Goal: Task Accomplishment & Management: Manage account settings

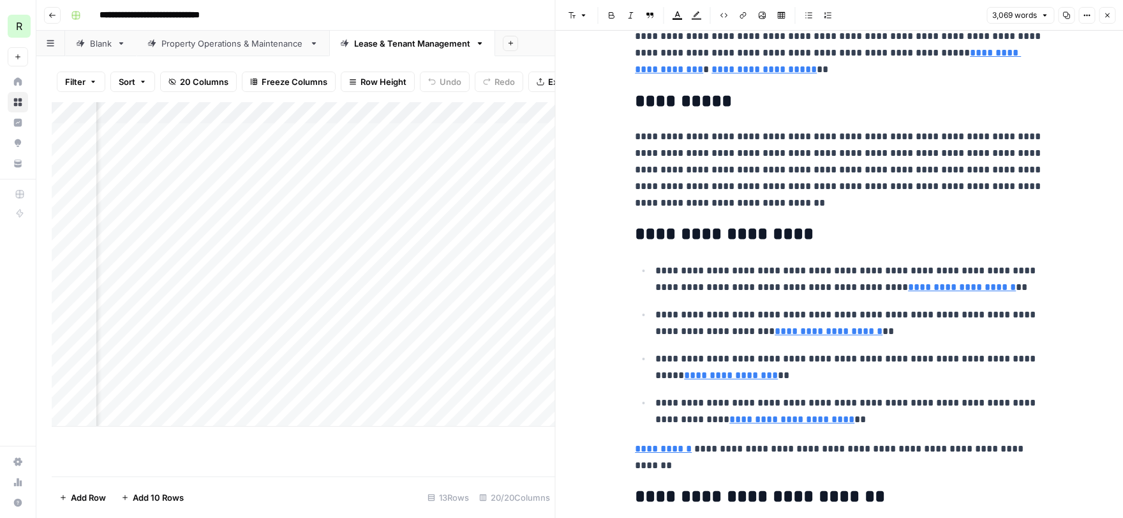
scroll to position [8176, 0]
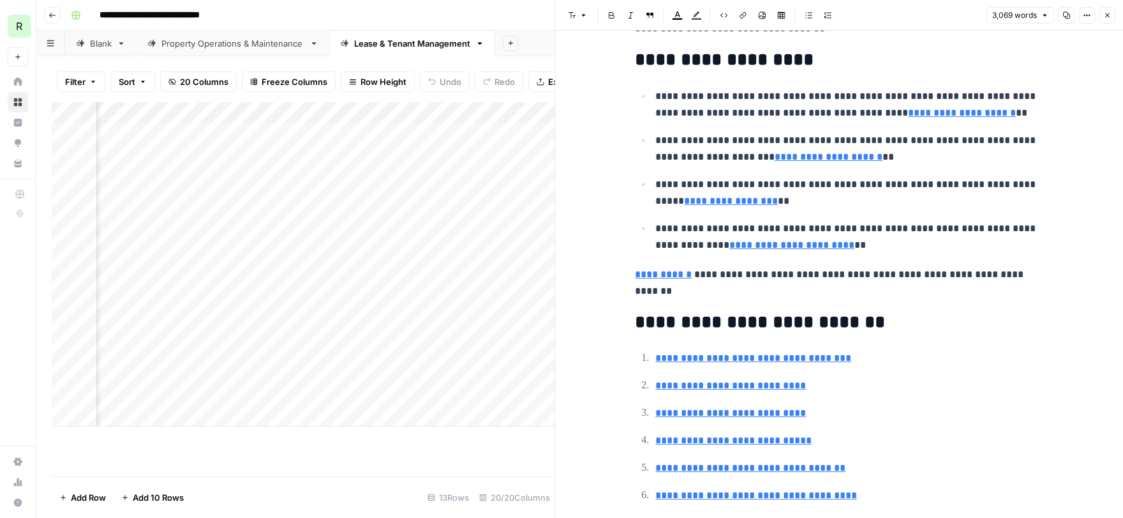
click at [1107, 17] on icon "button" at bounding box center [1108, 15] width 8 height 8
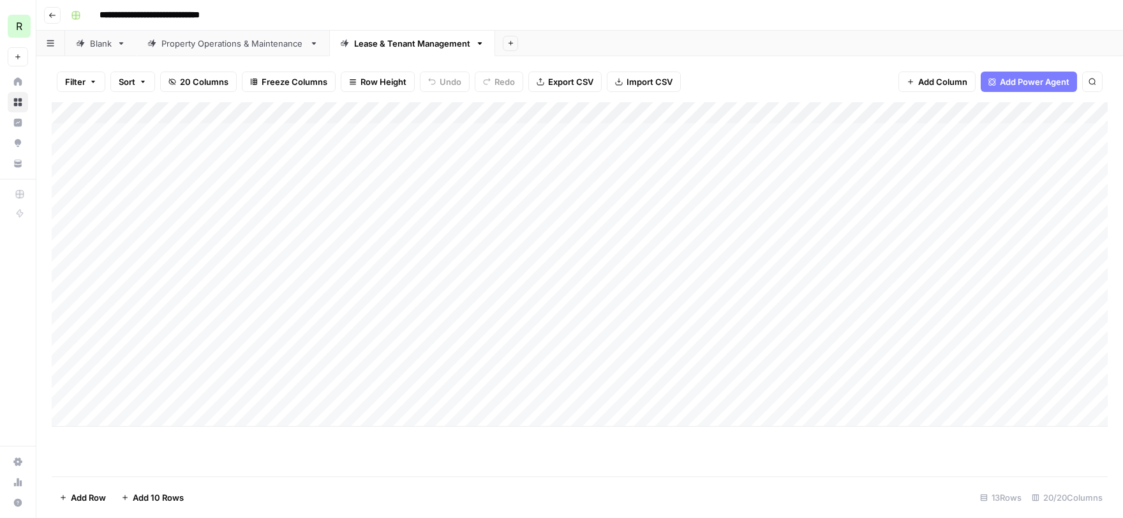
click at [204, 154] on div "Add Column" at bounding box center [580, 264] width 1056 height 324
click at [439, 160] on div "Add Column" at bounding box center [580, 264] width 1056 height 324
click at [1038, 154] on div "Add Column" at bounding box center [580, 264] width 1056 height 324
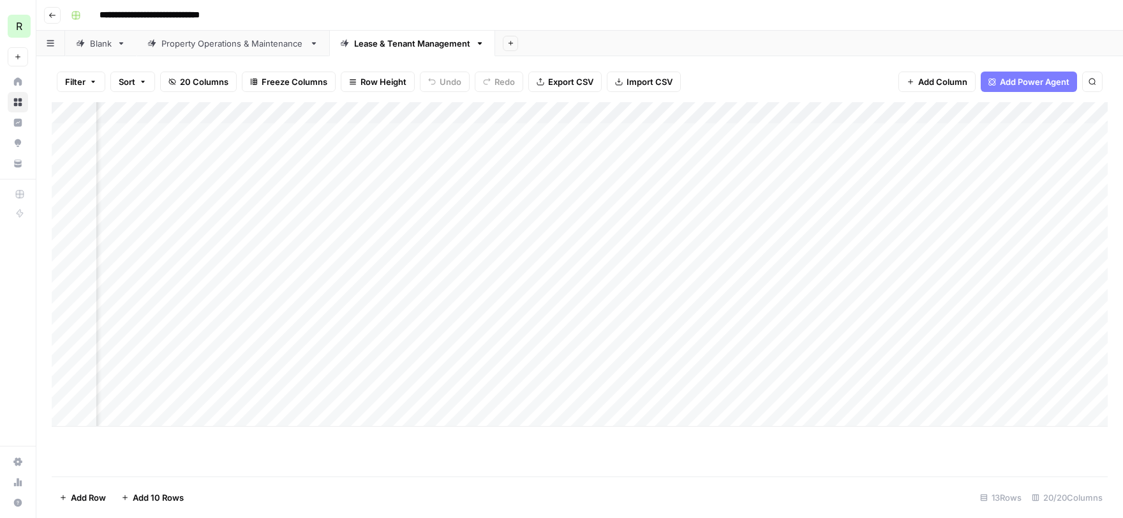
scroll to position [0, 278]
click at [1032, 177] on div "Add Column" at bounding box center [580, 264] width 1056 height 324
click at [1088, 221] on div "Add Column" at bounding box center [580, 264] width 1056 height 324
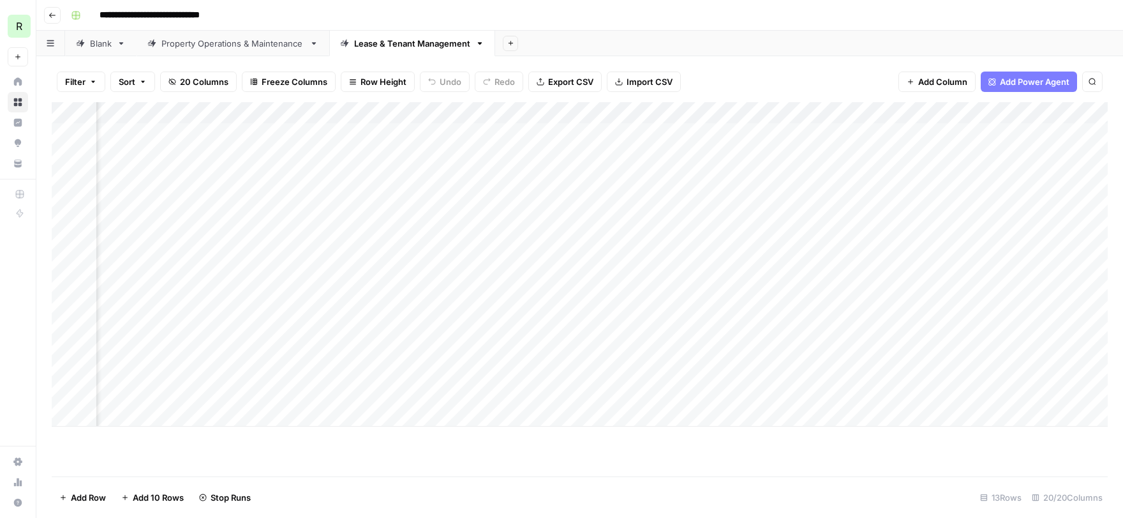
click at [815, 241] on div "Add Column" at bounding box center [580, 264] width 1056 height 324
click at [959, 264] on div "Add Column" at bounding box center [580, 264] width 1056 height 324
click at [1067, 286] on div "Add Column" at bounding box center [580, 264] width 1056 height 324
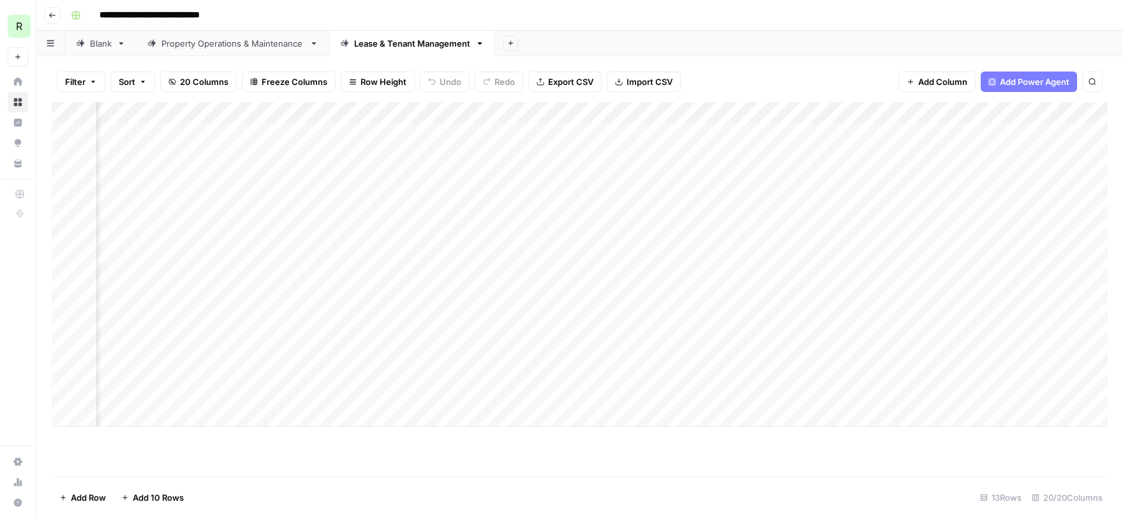
scroll to position [0, 0]
click at [220, 308] on div "Add Column" at bounding box center [580, 264] width 1056 height 324
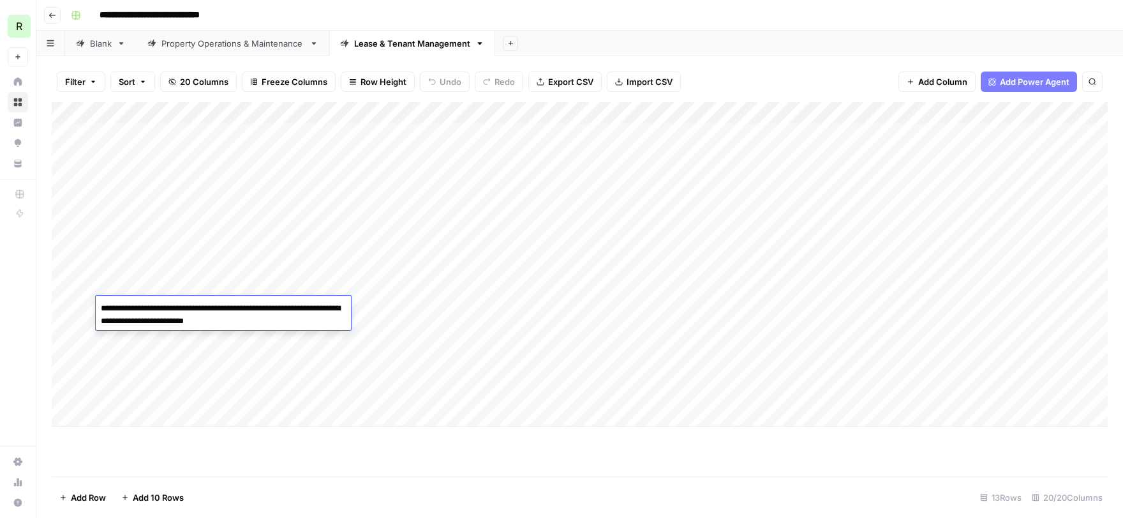
click at [142, 308] on textarea "**********" at bounding box center [223, 314] width 255 height 31
type textarea "**********"
click at [1033, 305] on div "Add Column" at bounding box center [580, 264] width 1056 height 324
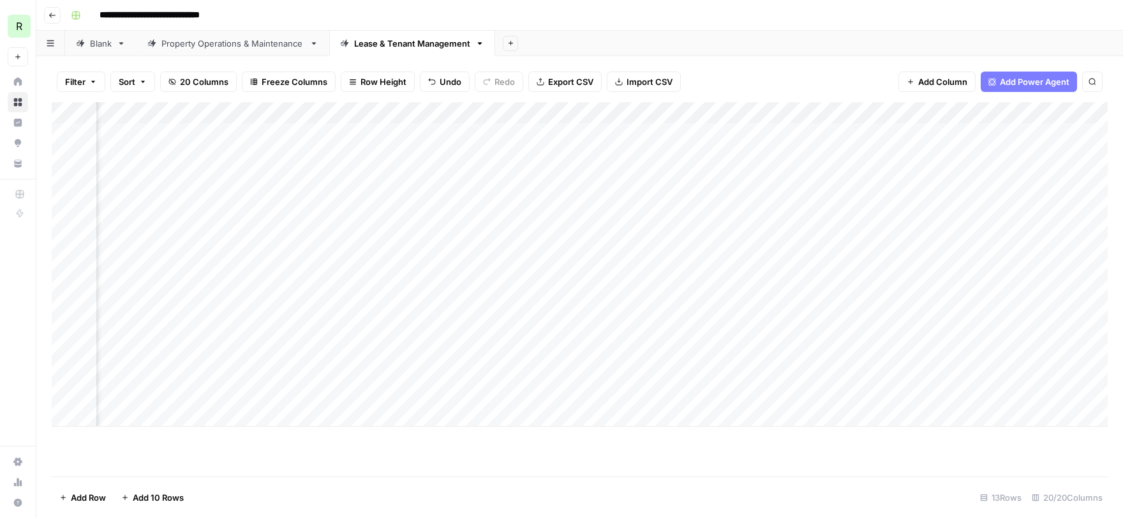
click at [1025, 151] on div "Add Column" at bounding box center [580, 264] width 1056 height 324
click at [1016, 160] on div "Add Column" at bounding box center [580, 264] width 1056 height 324
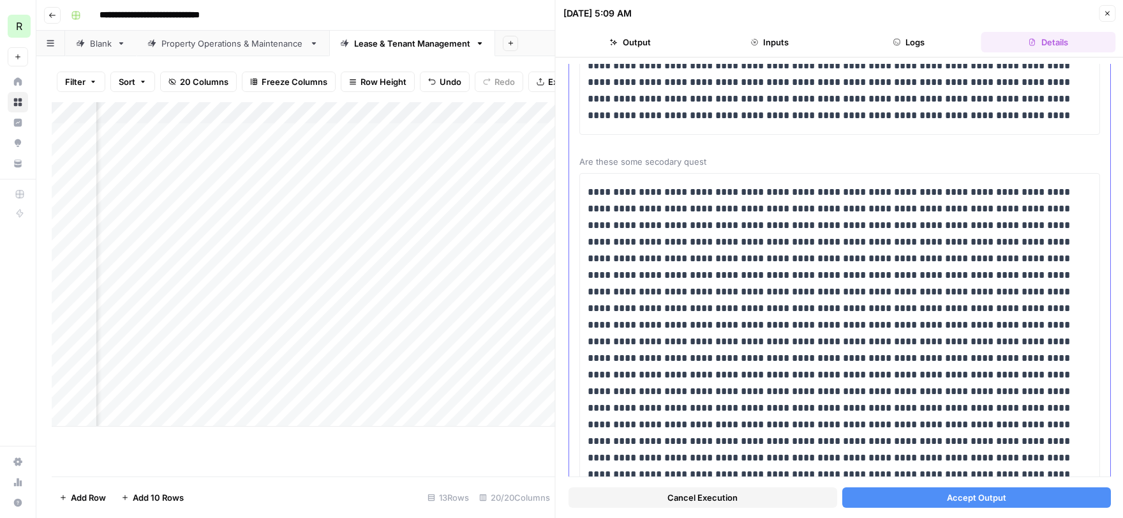
scroll to position [118, 0]
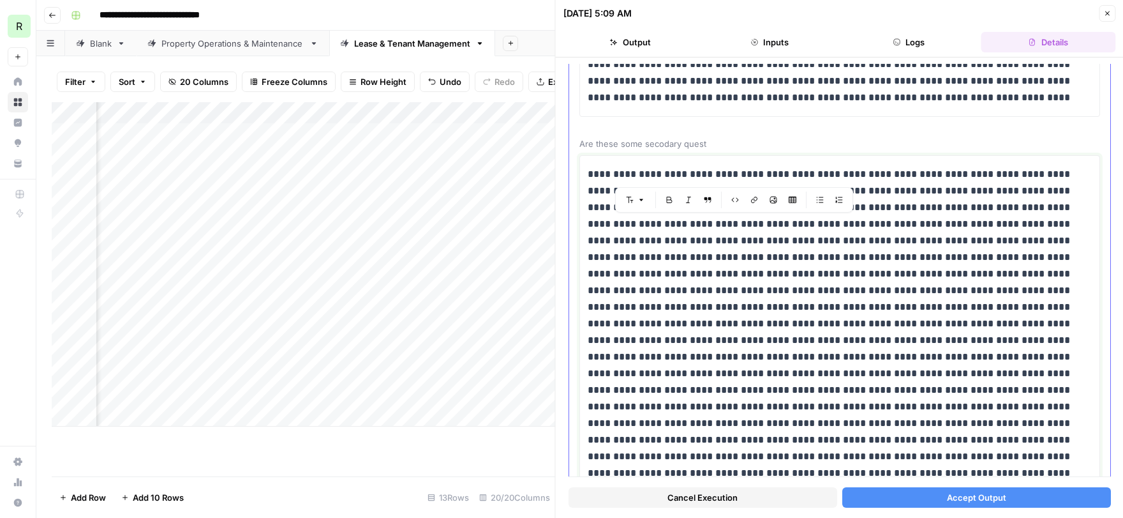
drag, startPoint x: 723, startPoint y: 222, endPoint x: 747, endPoint y: 232, distance: 26.9
click at [747, 232] on p at bounding box center [840, 332] width 504 height 332
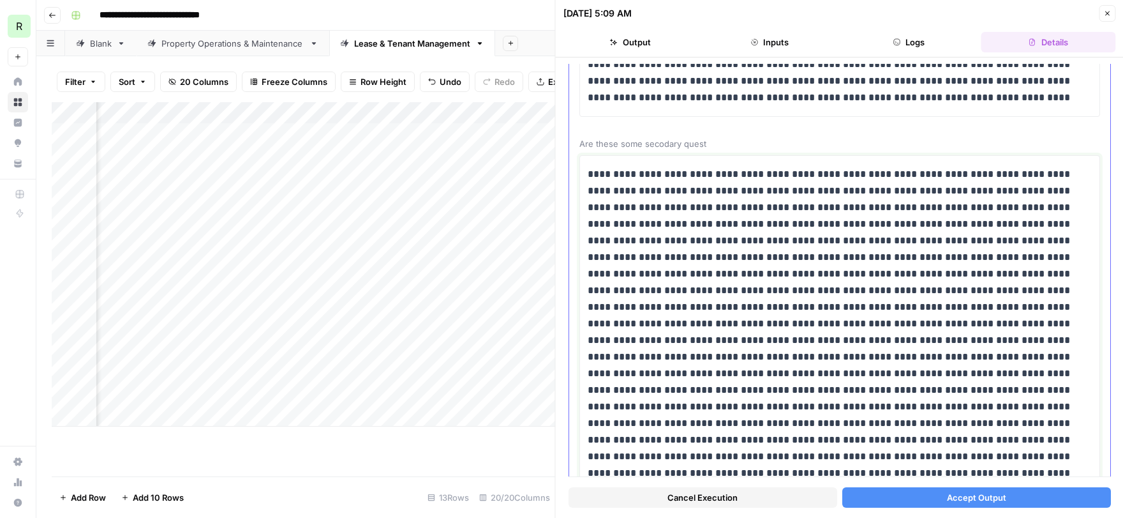
click at [749, 241] on p at bounding box center [840, 332] width 504 height 332
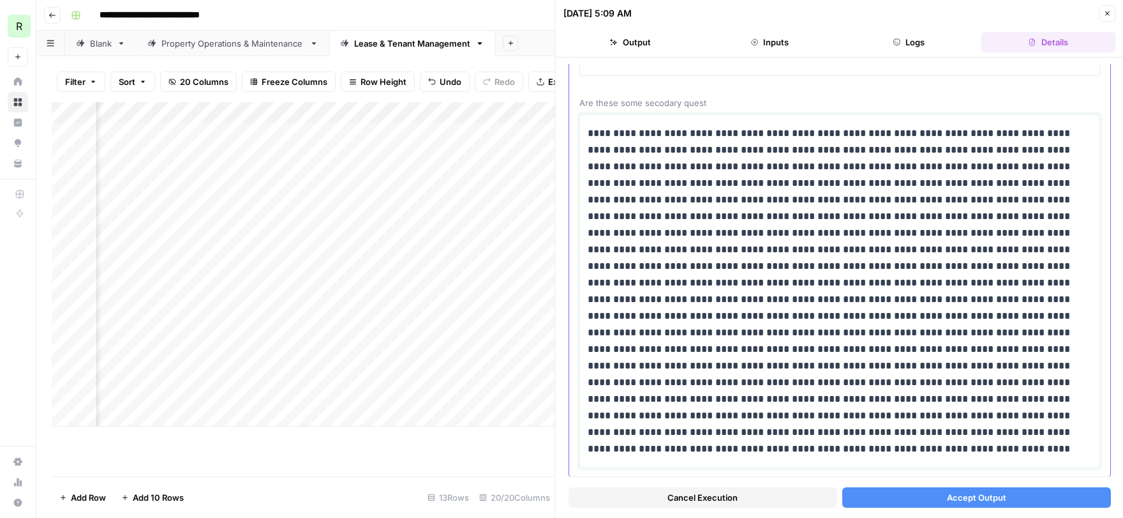
scroll to position [188, 0]
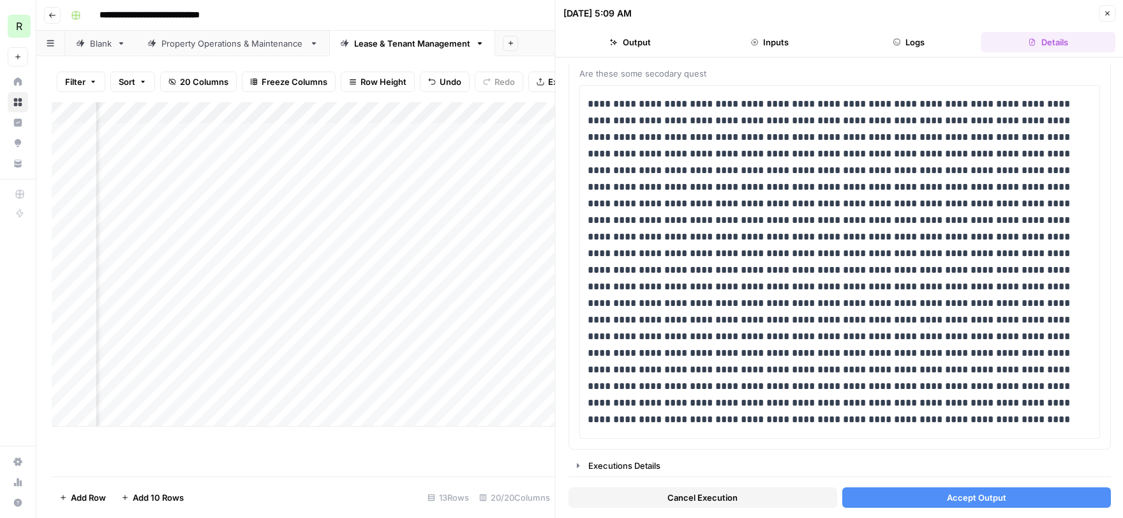
click at [977, 493] on span "Accept Output" at bounding box center [976, 497] width 59 height 13
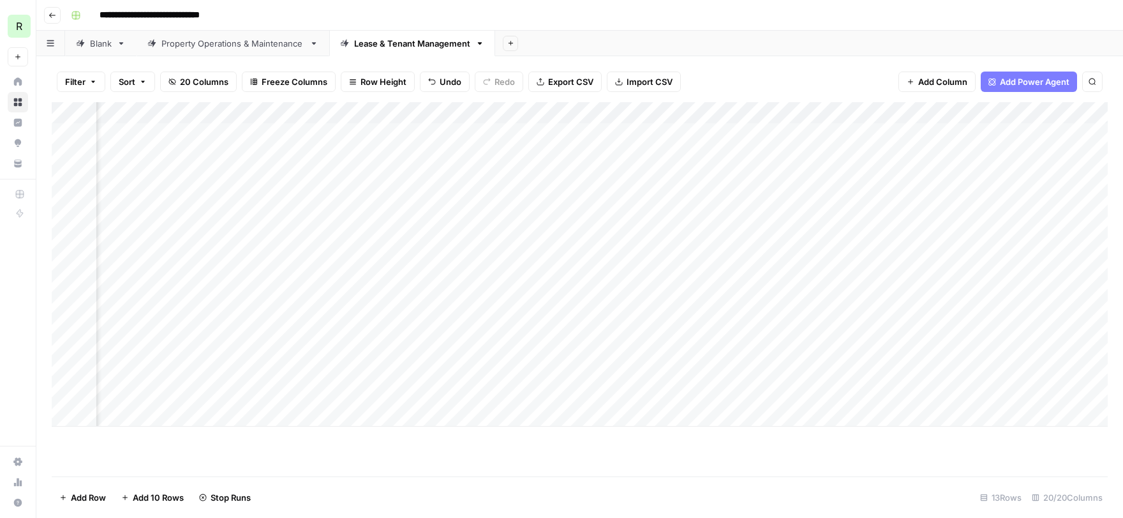
click at [1032, 176] on div "Add Column" at bounding box center [580, 264] width 1056 height 324
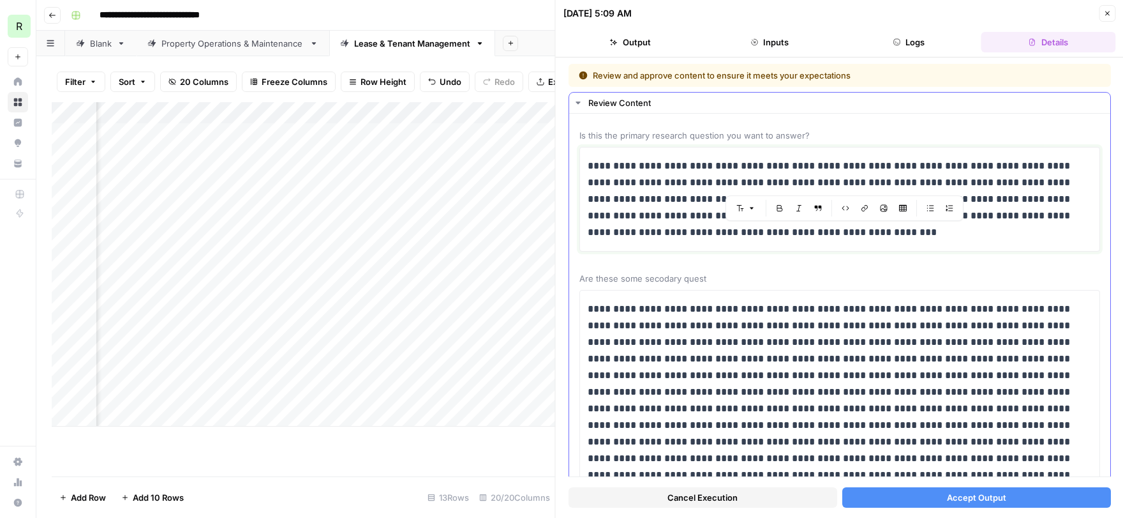
drag, startPoint x: 877, startPoint y: 236, endPoint x: 841, endPoint y: 236, distance: 36.4
click at [841, 236] on p "**********" at bounding box center [840, 199] width 504 height 83
click at [700, 236] on p "**********" at bounding box center [840, 199] width 504 height 83
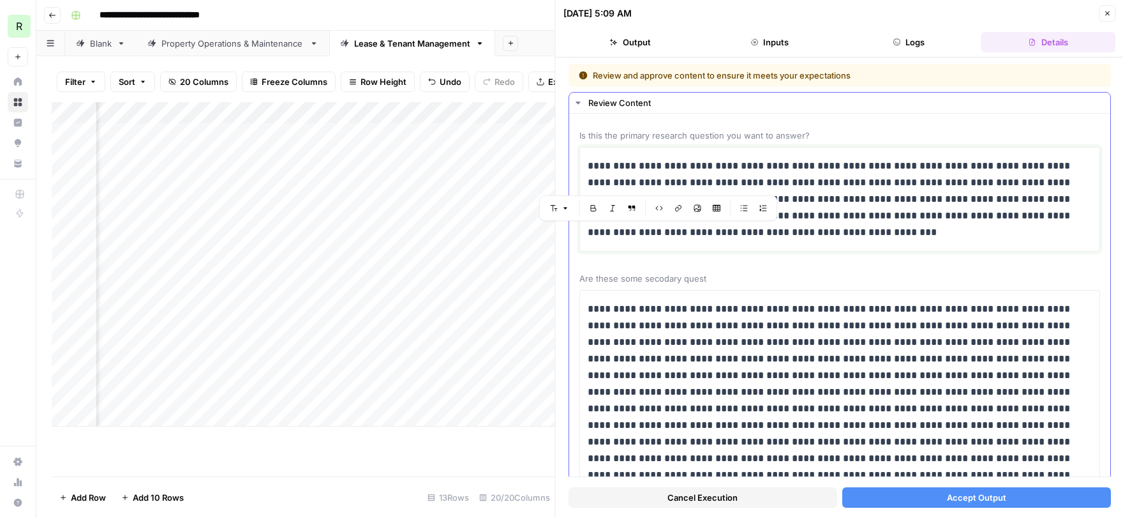
drag, startPoint x: 681, startPoint y: 234, endPoint x: 633, endPoint y: 234, distance: 48.5
click at [633, 234] on p "**********" at bounding box center [840, 199] width 504 height 83
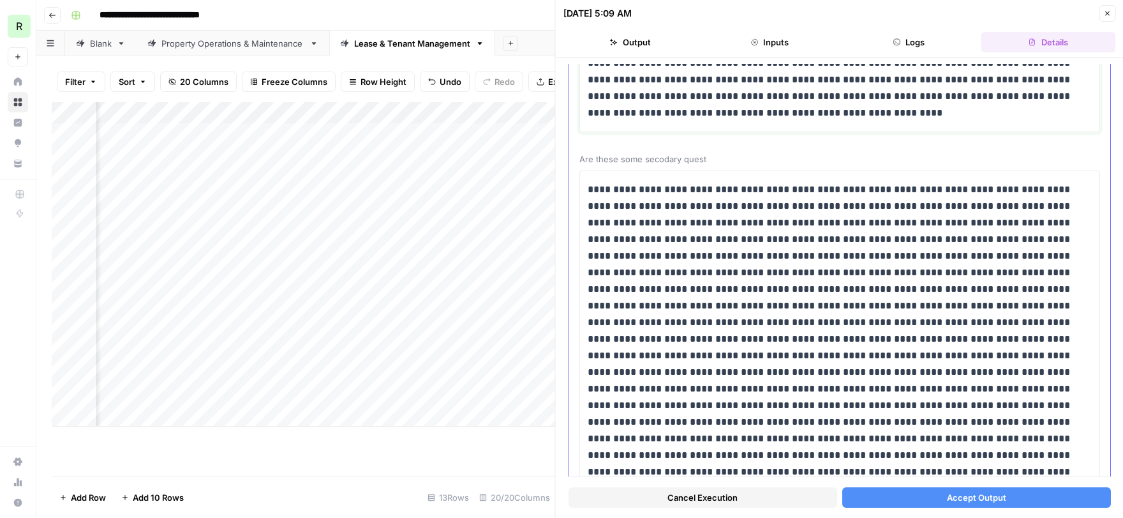
scroll to position [149, 0]
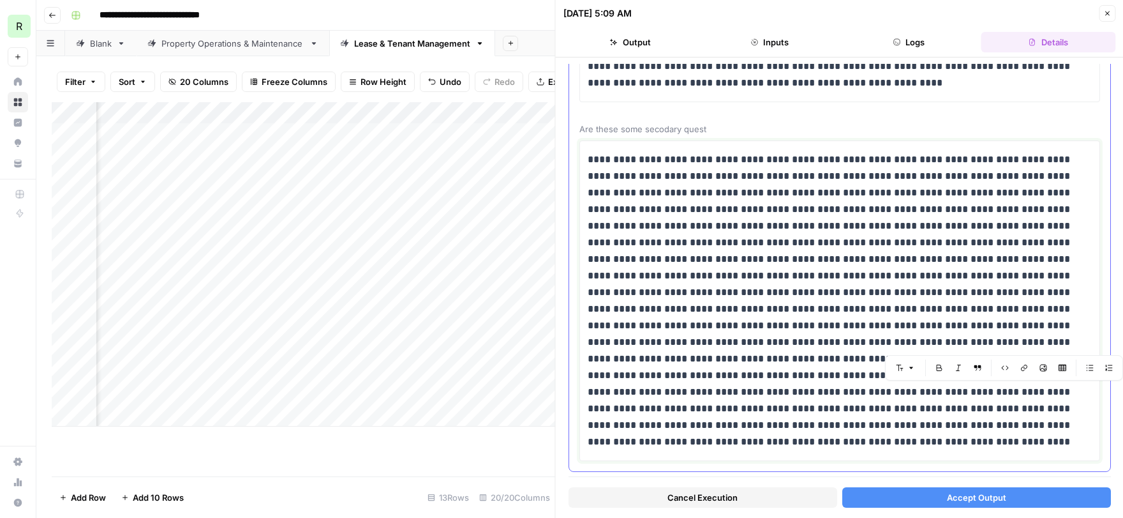
drag, startPoint x: 1054, startPoint y: 394, endPoint x: 1002, endPoint y: 389, distance: 52.0
click at [1002, 389] on p at bounding box center [840, 300] width 504 height 299
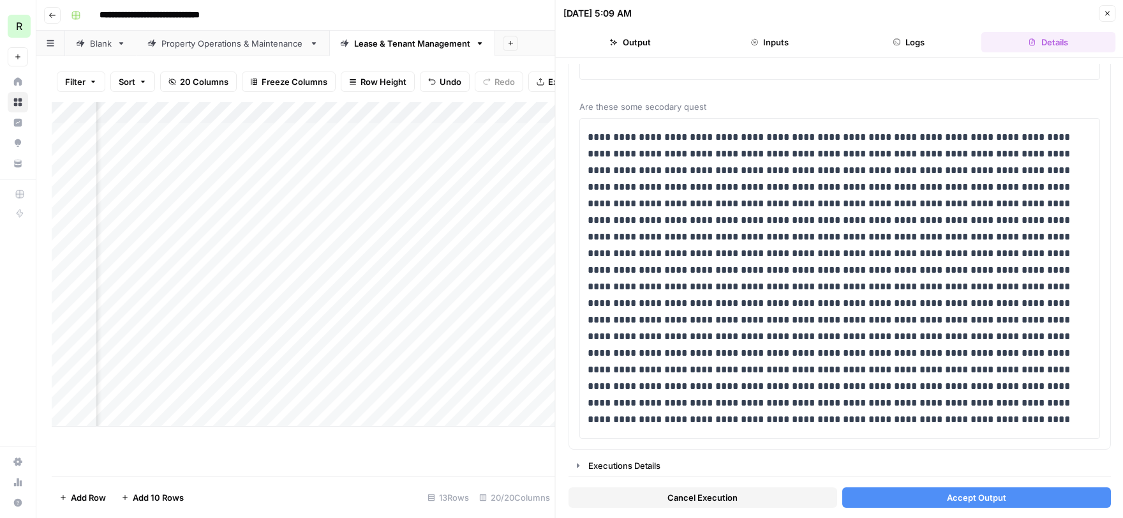
click at [921, 500] on button "Accept Output" at bounding box center [976, 497] width 269 height 20
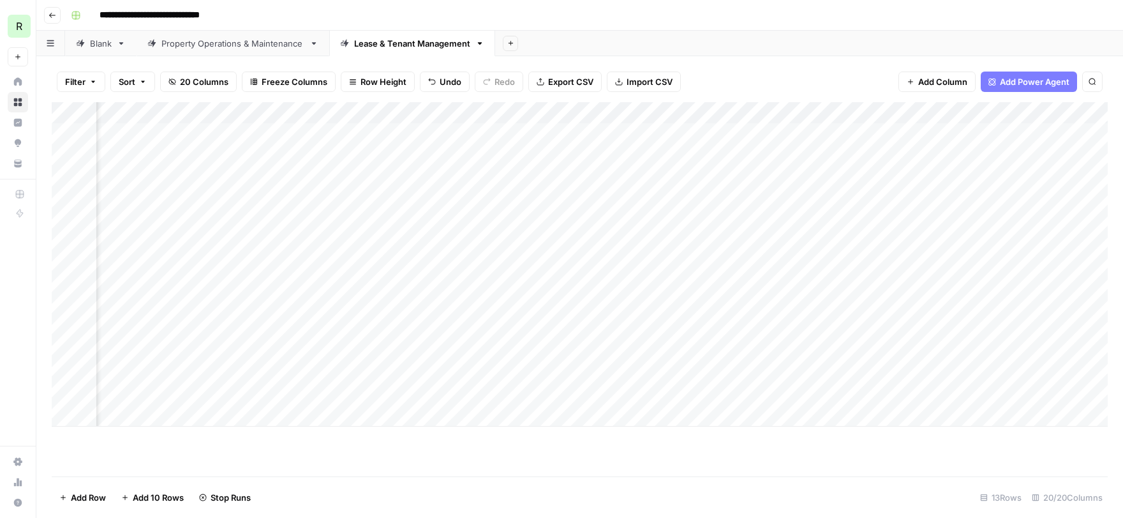
click at [1032, 220] on div "Add Column" at bounding box center [580, 264] width 1056 height 324
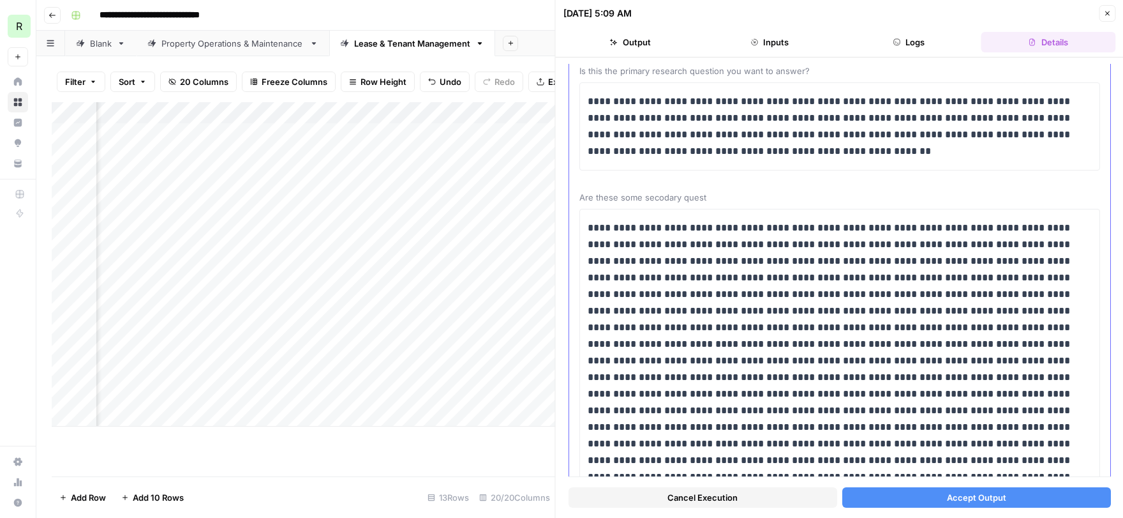
scroll to position [172, 0]
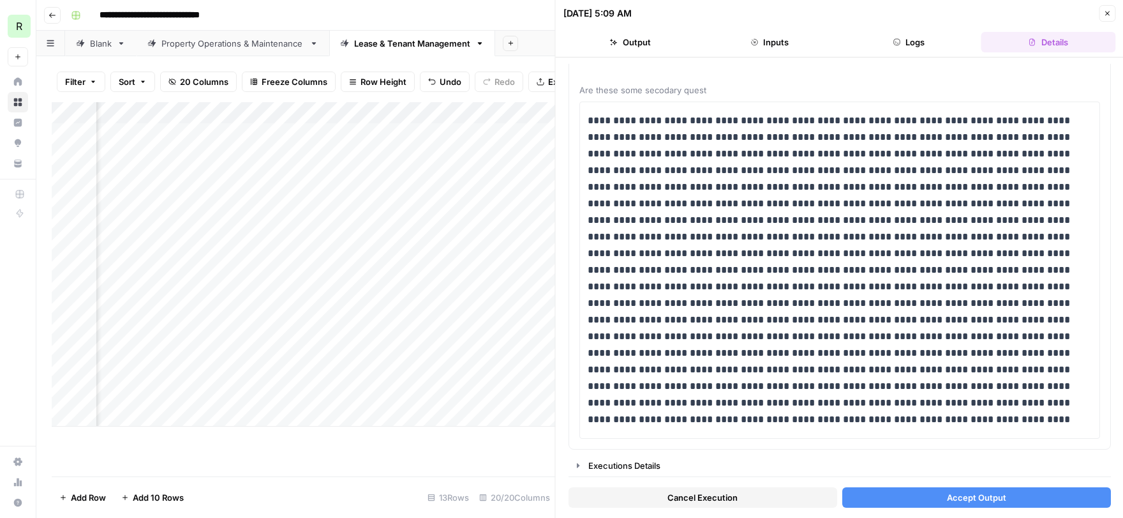
click at [926, 497] on button "Accept Output" at bounding box center [976, 497] width 269 height 20
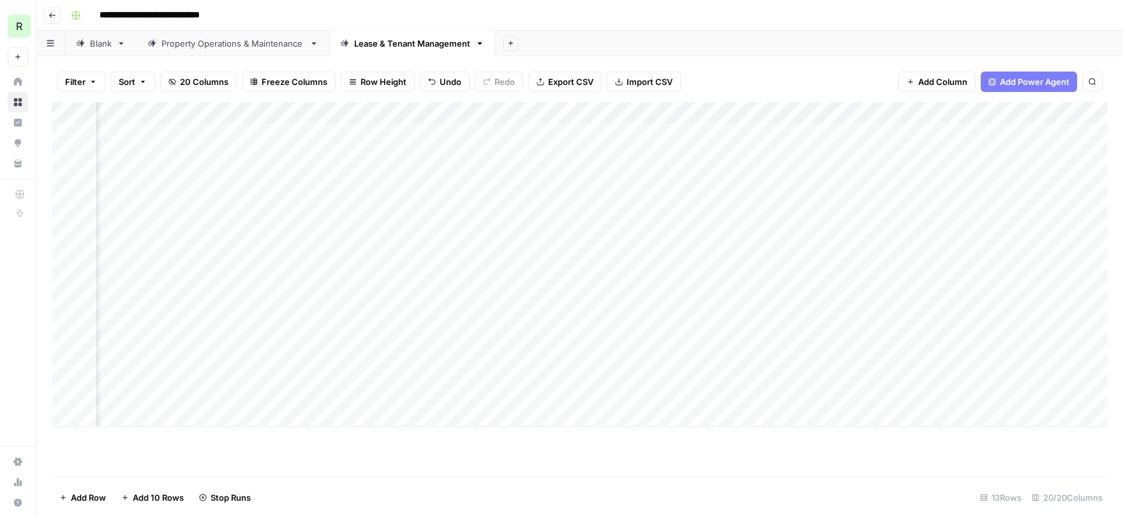
scroll to position [0, 526]
click at [774, 246] on div "Add Column" at bounding box center [580, 264] width 1056 height 324
click at [762, 244] on div "Add Column" at bounding box center [580, 264] width 1056 height 324
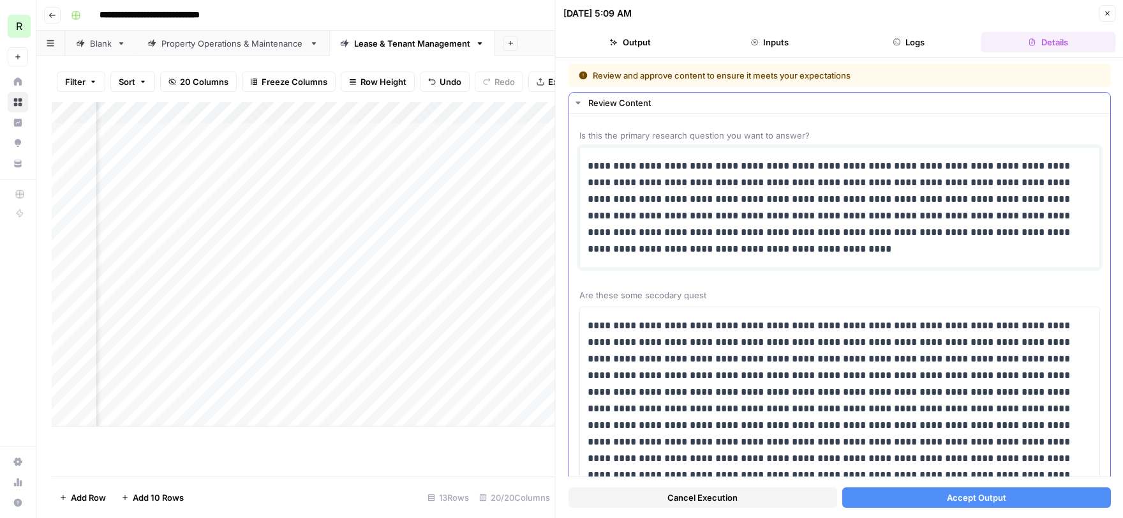
click at [716, 166] on p "**********" at bounding box center [840, 208] width 504 height 100
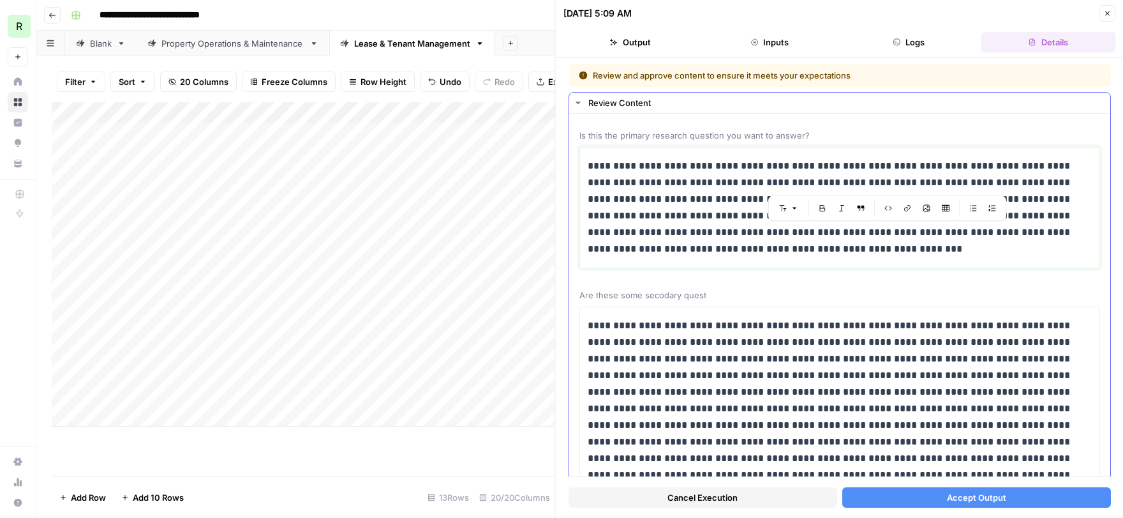
drag, startPoint x: 913, startPoint y: 233, endPoint x: 861, endPoint y: 234, distance: 52.4
click at [861, 234] on p "**********" at bounding box center [840, 208] width 504 height 100
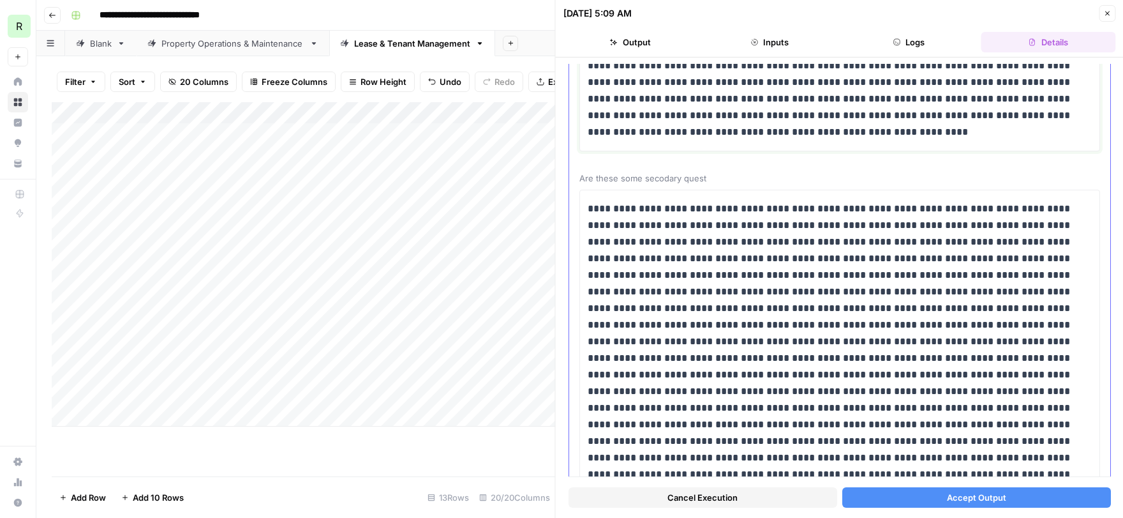
scroll to position [172, 0]
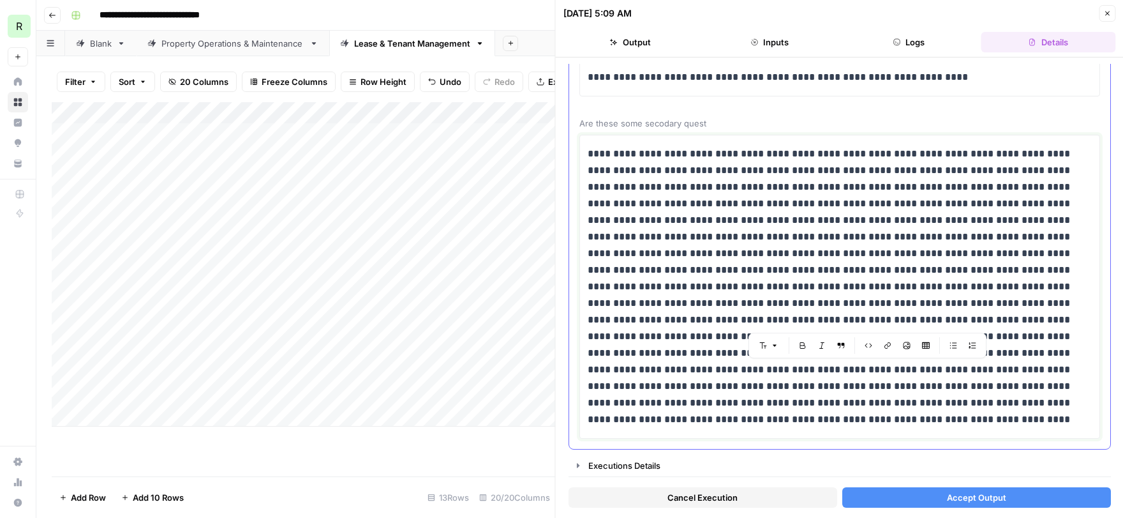
drag, startPoint x: 958, startPoint y: 368, endPoint x: 774, endPoint y: 419, distance: 191.4
click at [774, 419] on p at bounding box center [840, 287] width 504 height 282
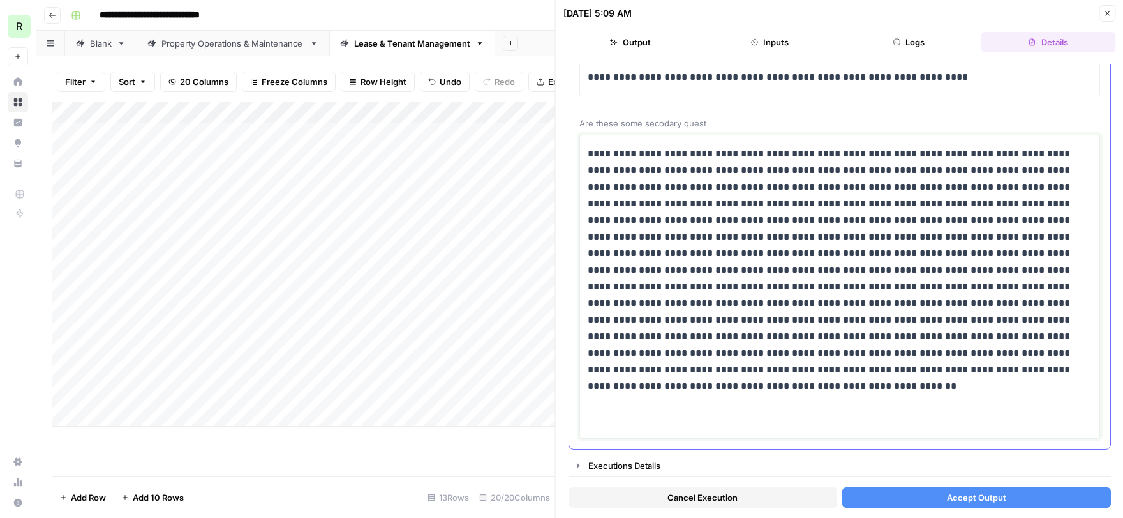
scroll to position [122, 0]
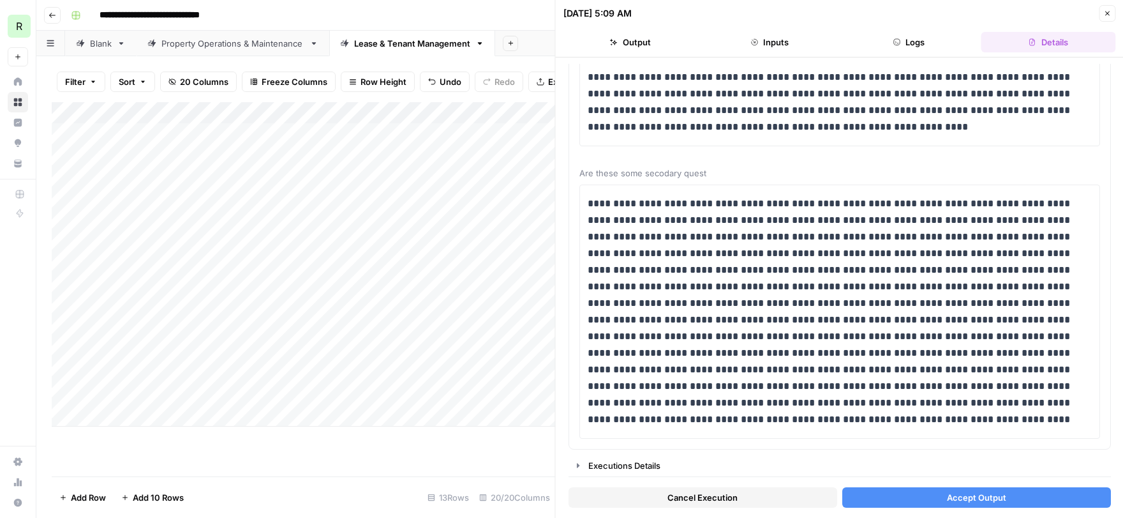
click at [905, 499] on button "Accept Output" at bounding box center [976, 497] width 269 height 20
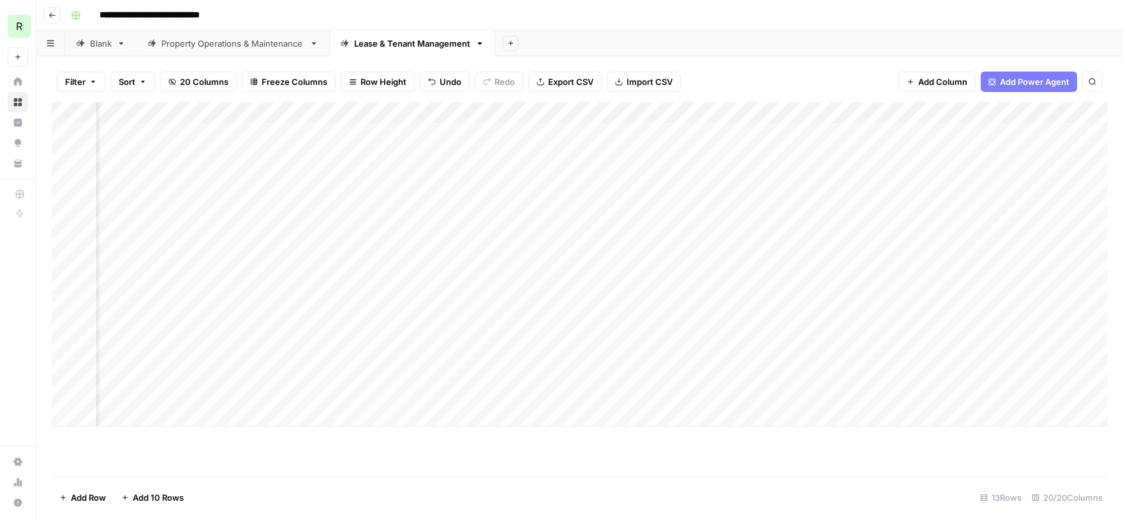
scroll to position [0, 264]
click at [1010, 264] on div "Add Column" at bounding box center [580, 264] width 1056 height 324
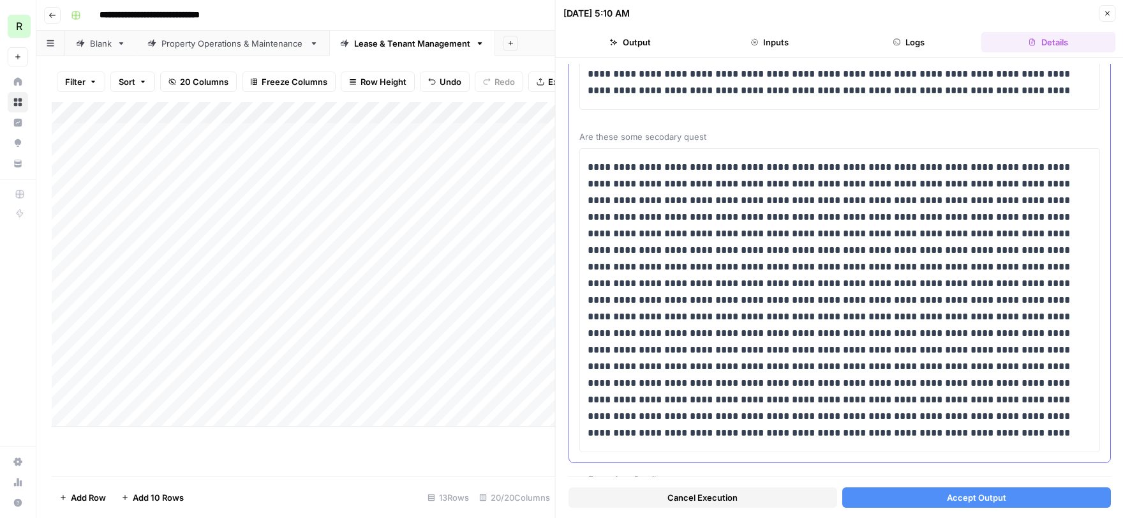
scroll to position [139, 0]
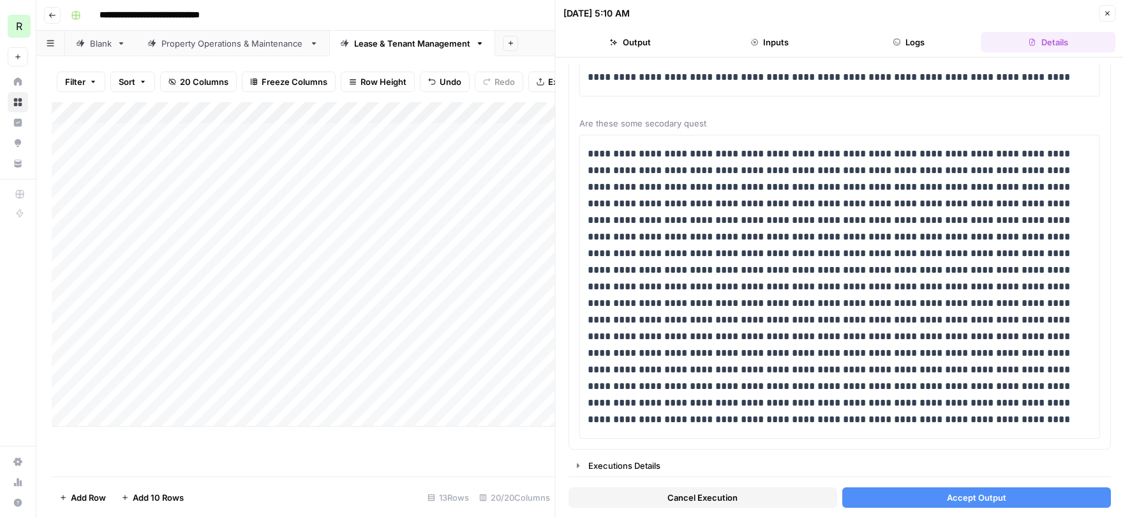
click at [945, 498] on button "Accept Output" at bounding box center [976, 497] width 269 height 20
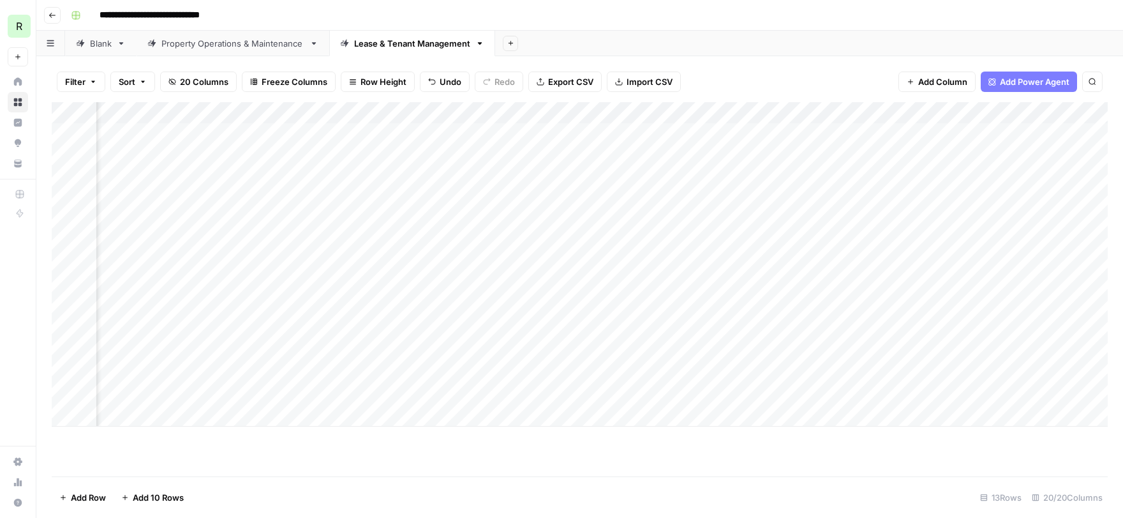
scroll to position [0, 278]
click at [973, 285] on div "Add Column" at bounding box center [580, 264] width 1056 height 324
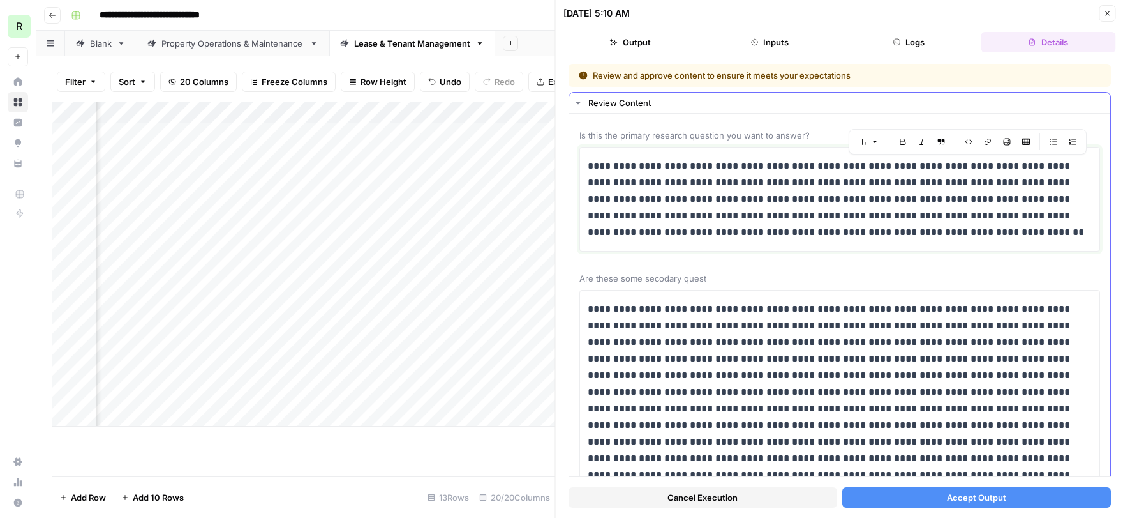
drag, startPoint x: 991, startPoint y: 166, endPoint x: 944, endPoint y: 162, distance: 47.4
click at [944, 162] on p "**********" at bounding box center [840, 199] width 504 height 83
click at [886, 165] on p "**********" at bounding box center [840, 199] width 504 height 83
drag, startPoint x: 1040, startPoint y: 167, endPoint x: 1022, endPoint y: 166, distance: 17.9
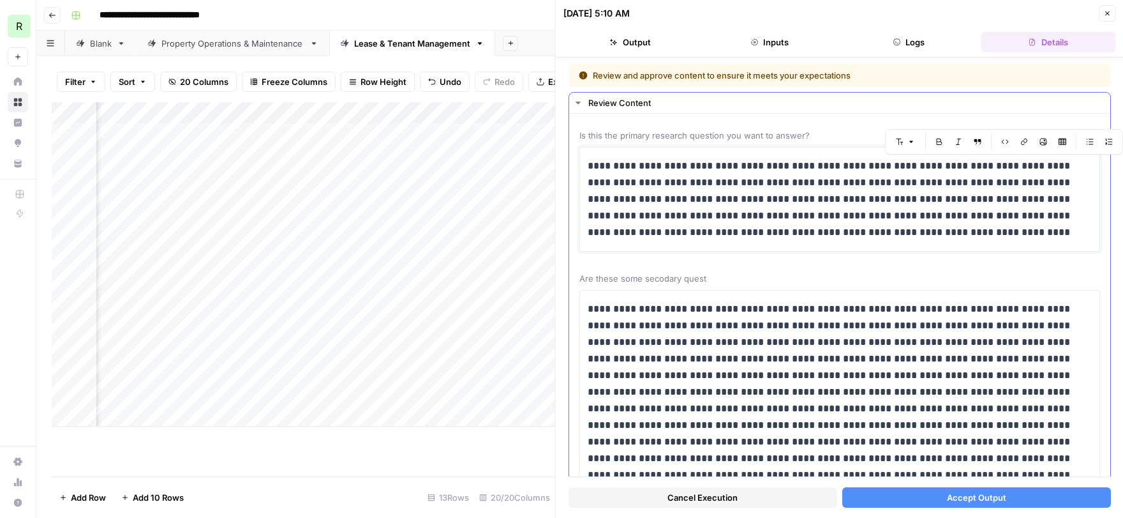
click at [1022, 166] on p "**********" at bounding box center [840, 199] width 504 height 83
click at [1065, 165] on p "**********" at bounding box center [840, 199] width 504 height 83
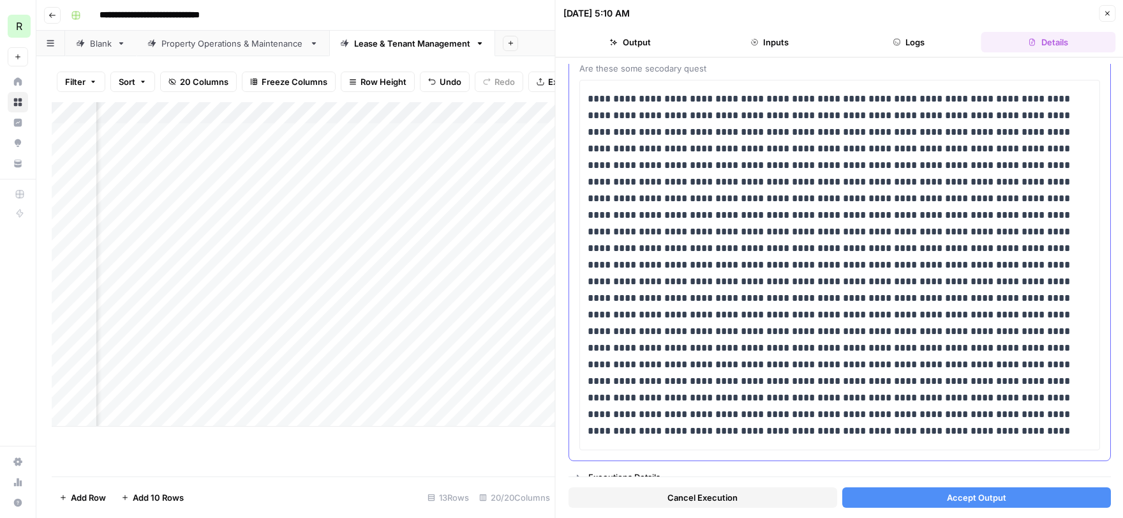
scroll to position [211, 0]
click at [972, 498] on span "Accept Output" at bounding box center [976, 497] width 59 height 13
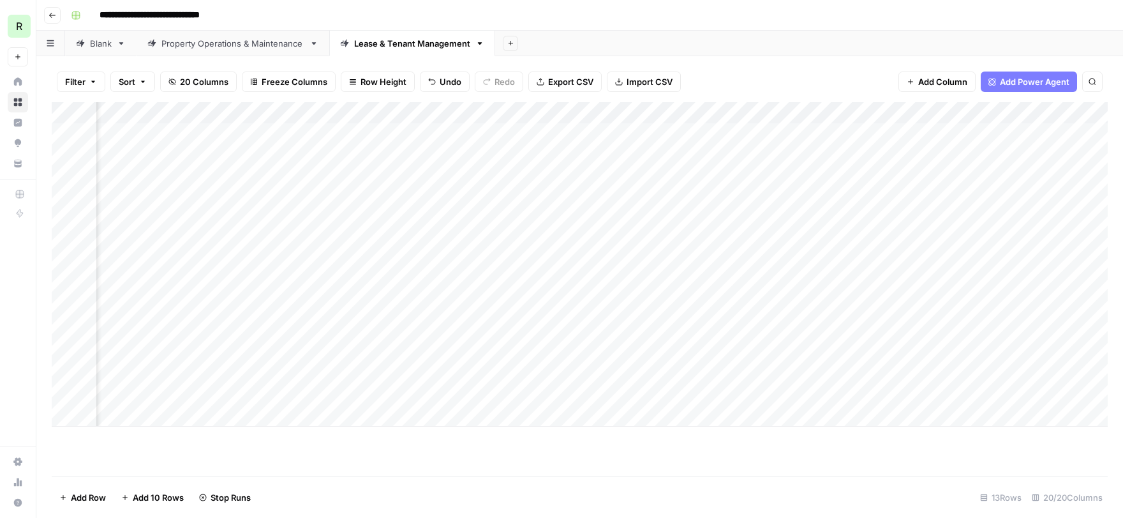
click at [973, 306] on div "Add Column" at bounding box center [580, 264] width 1056 height 324
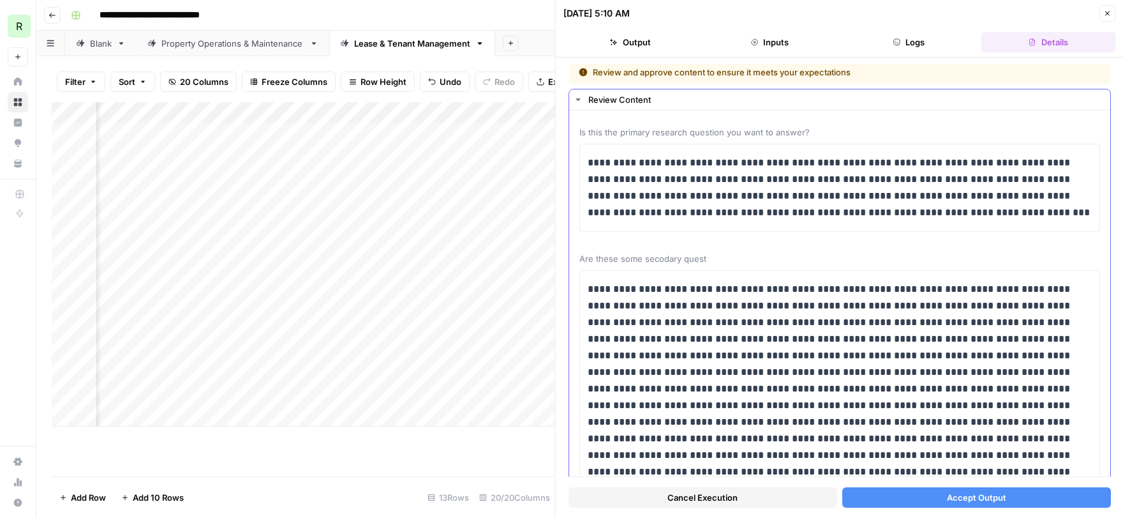
scroll to position [2, 0]
click at [935, 497] on button "Accept Output" at bounding box center [976, 497] width 269 height 20
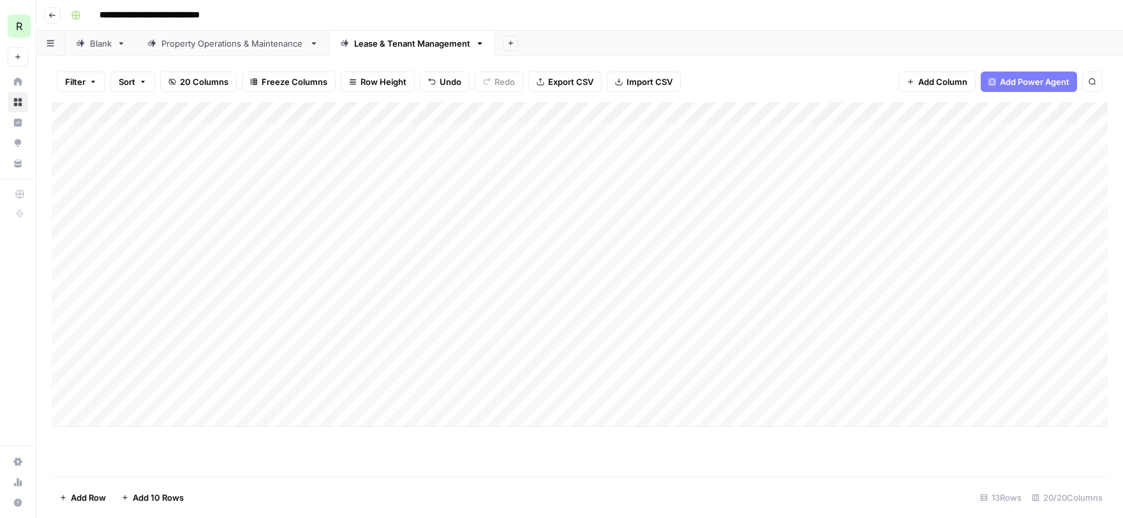
click at [135, 412] on div "Add Column" at bounding box center [580, 264] width 1056 height 324
type textarea "**********"
click at [282, 477] on footer "Add Row Add 10 Rows 14 Rows 20/20 Columns" at bounding box center [580, 496] width 1056 height 41
drag, startPoint x: 859, startPoint y: 136, endPoint x: 1106, endPoint y: 135, distance: 247.0
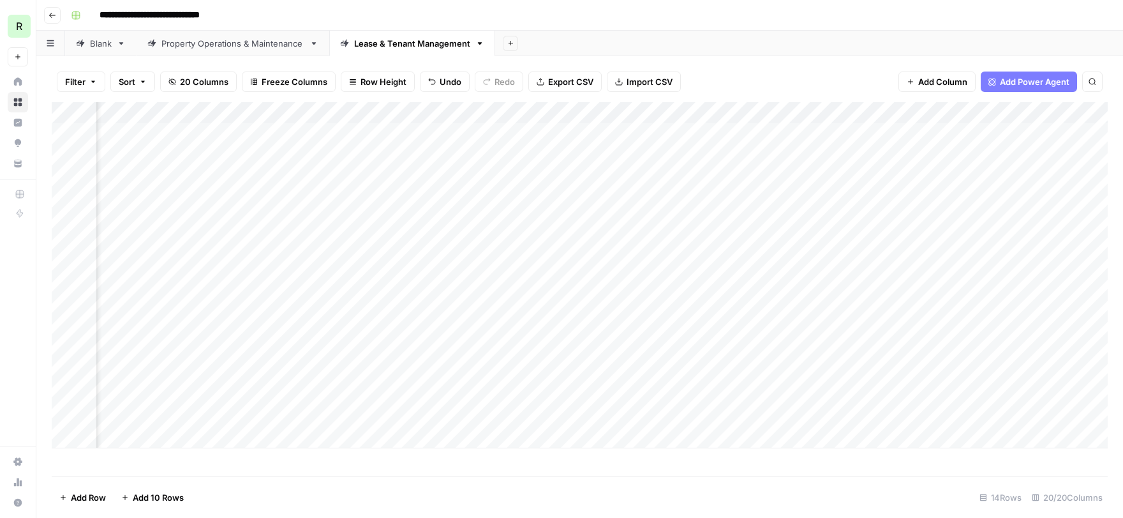
click at [1106, 135] on div "Add Column" at bounding box center [580, 275] width 1056 height 346
drag, startPoint x: 977, startPoint y: 135, endPoint x: 682, endPoint y: 131, distance: 294.9
click at [682, 131] on div "Add Column" at bounding box center [580, 275] width 1056 height 346
click at [670, 154] on div "Add Column" at bounding box center [580, 275] width 1056 height 346
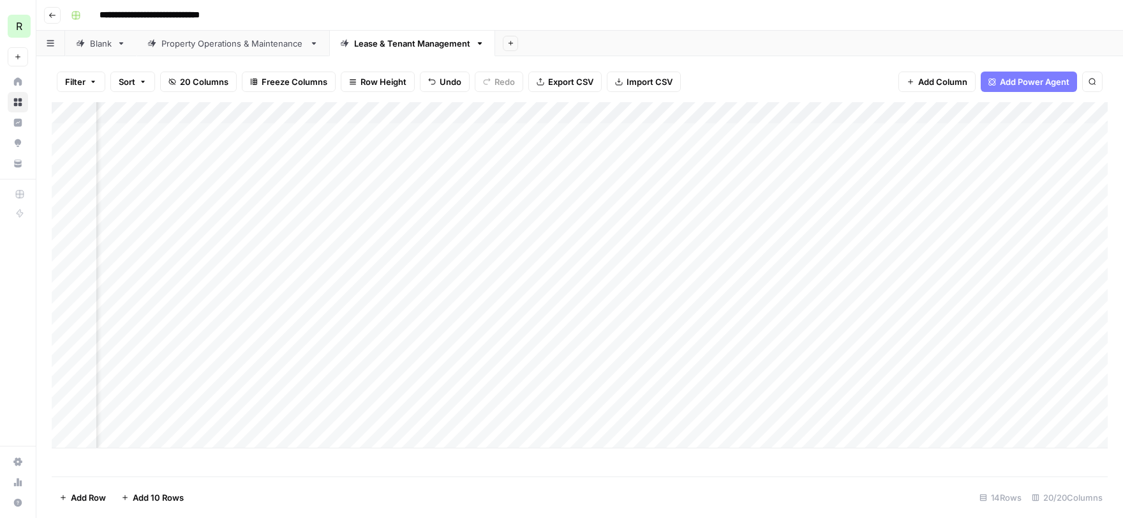
click at [667, 176] on div "Add Column" at bounding box center [580, 275] width 1056 height 346
drag, startPoint x: 642, startPoint y: 197, endPoint x: 932, endPoint y: 316, distance: 314.0
click at [932, 316] on div "Add Column" at bounding box center [580, 275] width 1056 height 346
click at [666, 226] on div "Add Column" at bounding box center [580, 275] width 1056 height 346
drag, startPoint x: 666, startPoint y: 226, endPoint x: 671, endPoint y: 302, distance: 76.1
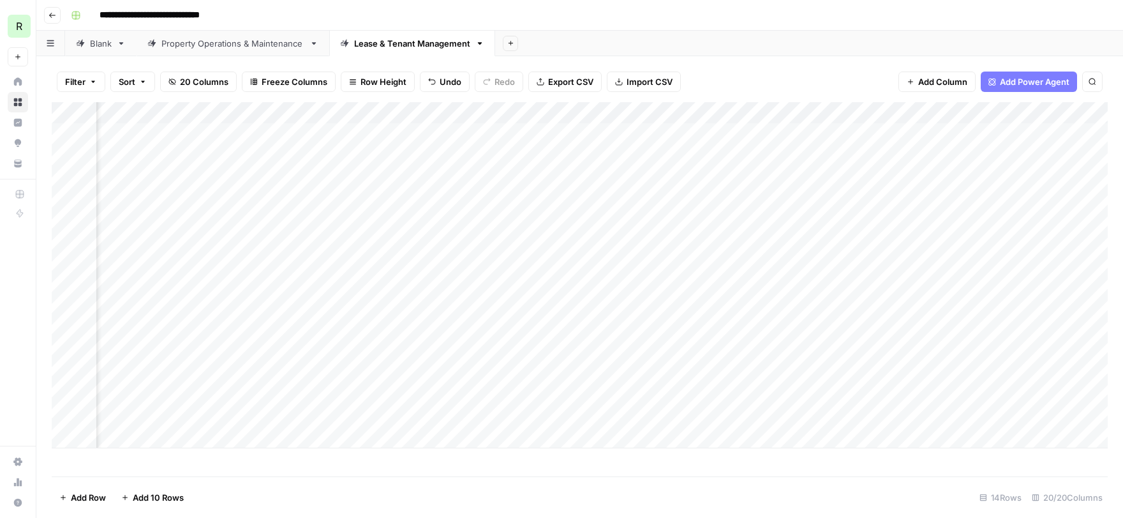
click at [671, 302] on div "Add Column" at bounding box center [580, 275] width 1056 height 346
click at [689, 248] on div "Add Column" at bounding box center [580, 275] width 1056 height 346
click at [687, 264] on div "Add Column" at bounding box center [580, 275] width 1056 height 346
click at [687, 287] on div "Add Column" at bounding box center [580, 275] width 1056 height 346
click at [676, 260] on div "Add Column" at bounding box center [580, 275] width 1056 height 346
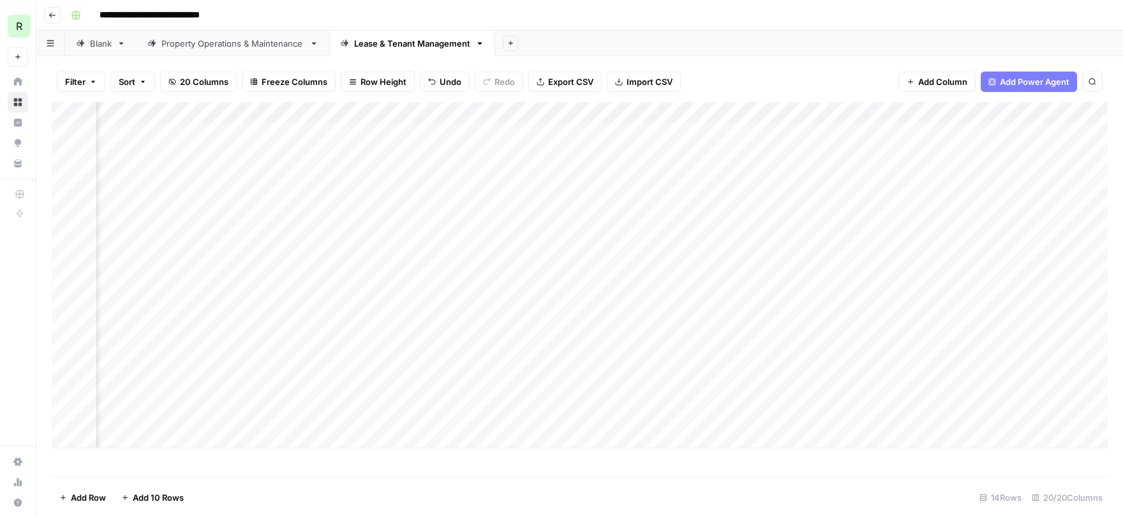
click at [674, 287] on div "Add Column" at bounding box center [580, 275] width 1056 height 346
click at [673, 312] on div "Add Column" at bounding box center [580, 275] width 1056 height 346
click at [949, 154] on div "Add Column" at bounding box center [580, 275] width 1056 height 346
click at [949, 177] on div "Add Column" at bounding box center [580, 275] width 1056 height 346
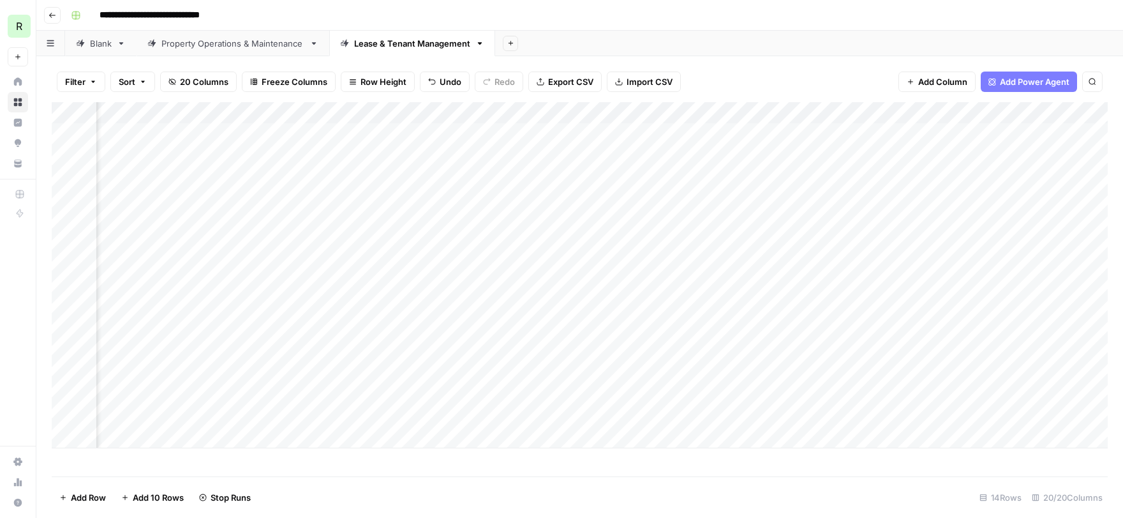
click at [948, 199] on div "Add Column" at bounding box center [580, 275] width 1056 height 346
click at [946, 223] on div "Add Column" at bounding box center [580, 275] width 1056 height 346
click at [946, 243] on div "Add Column" at bounding box center [580, 275] width 1056 height 346
click at [945, 264] on div "Add Column" at bounding box center [580, 275] width 1056 height 346
click at [945, 283] on div "Add Column" at bounding box center [580, 275] width 1056 height 346
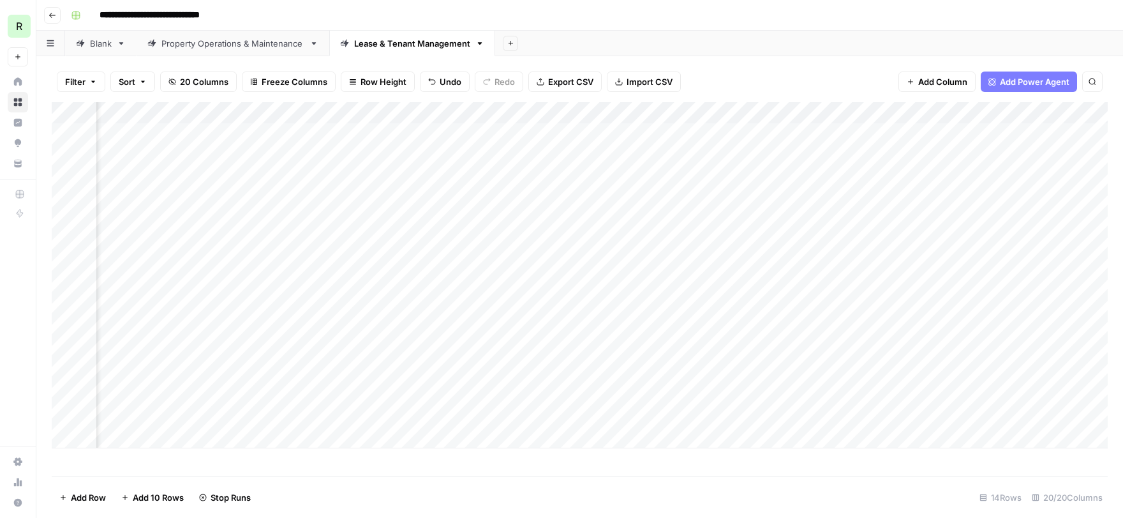
click at [945, 306] on div "Add Column" at bounding box center [580, 275] width 1056 height 346
click at [1079, 262] on div "Add Column" at bounding box center [580, 275] width 1056 height 346
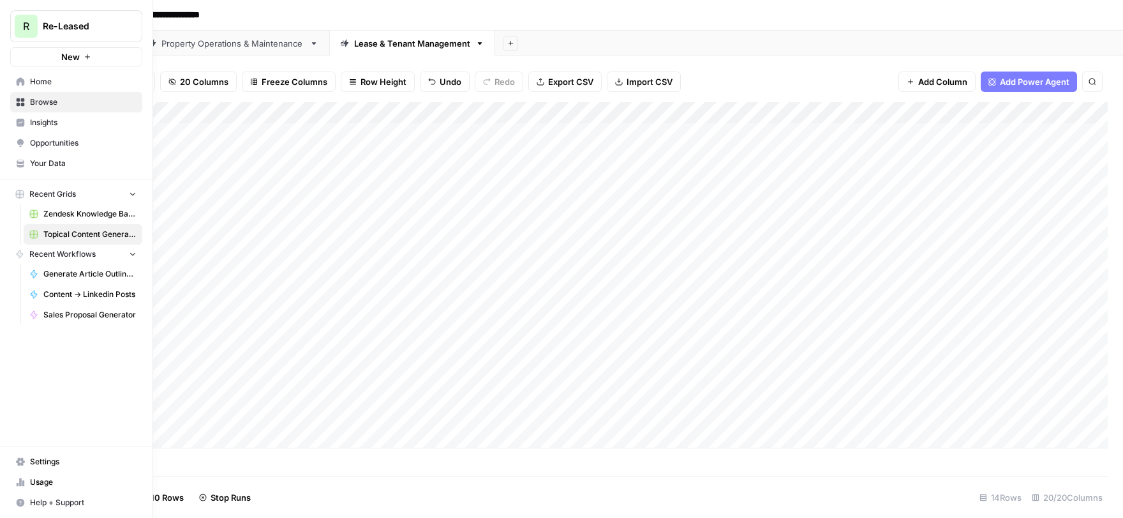
click at [50, 159] on span "Your Data" at bounding box center [83, 163] width 107 height 11
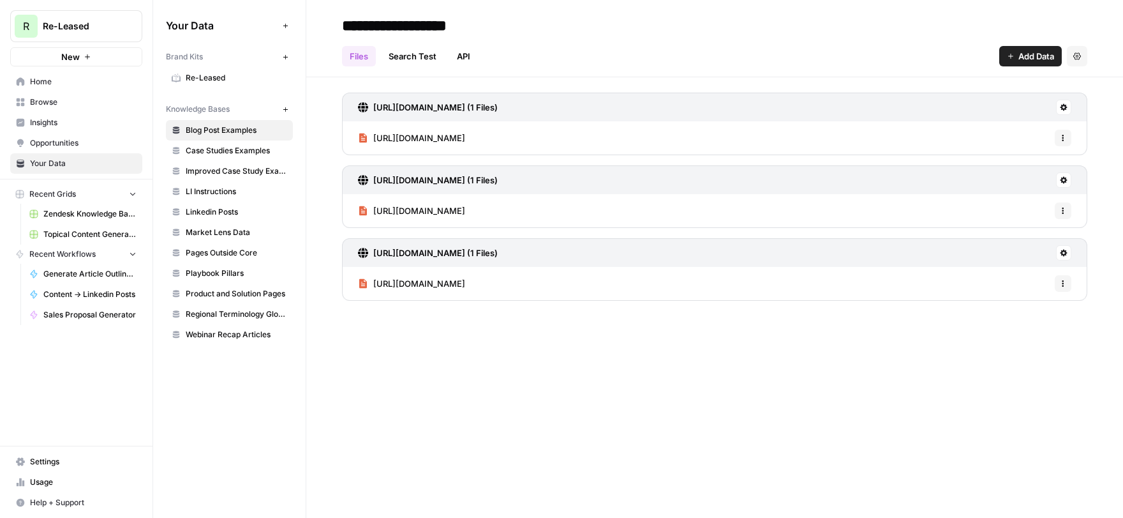
click at [70, 139] on span "Opportunities" at bounding box center [83, 142] width 107 height 11
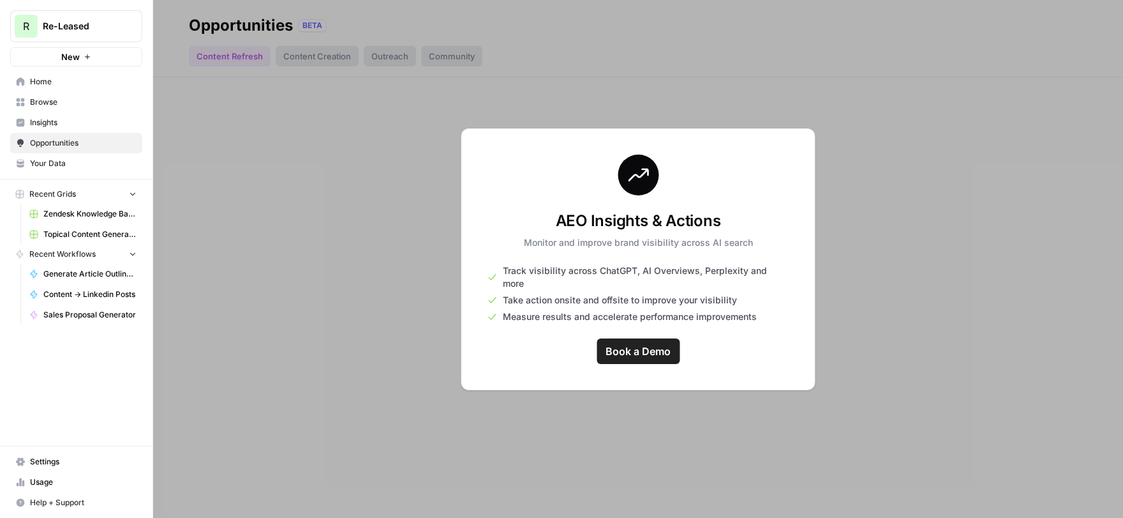
click at [61, 477] on span "Usage" at bounding box center [83, 481] width 107 height 11
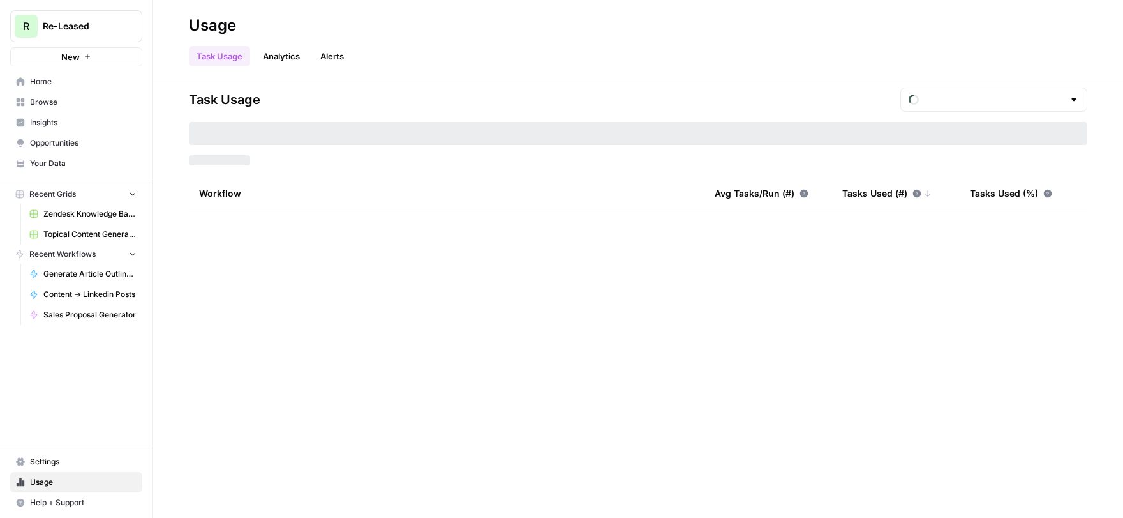
type input "September Tasks"
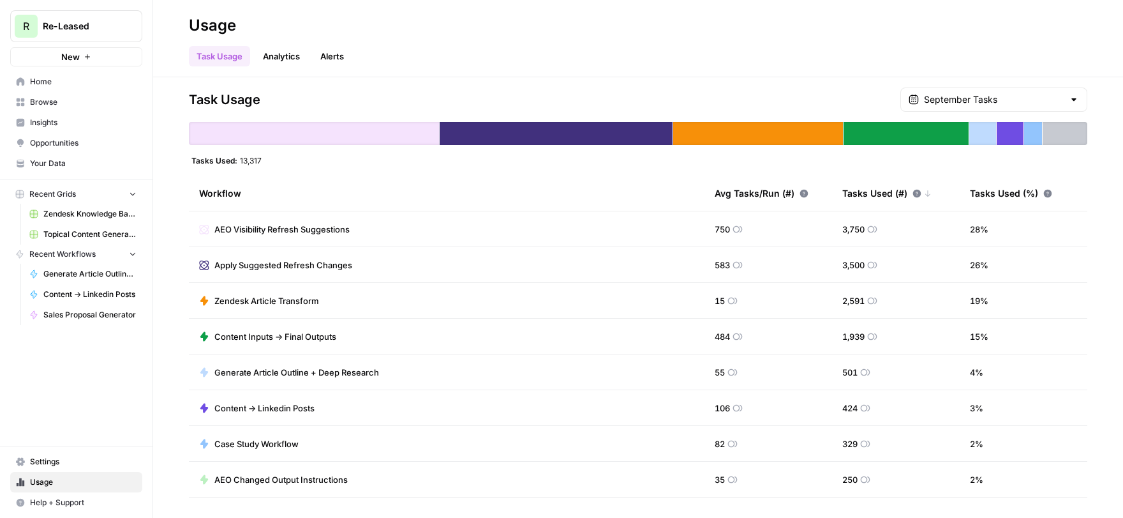
click at [63, 453] on link "Settings" at bounding box center [76, 461] width 132 height 20
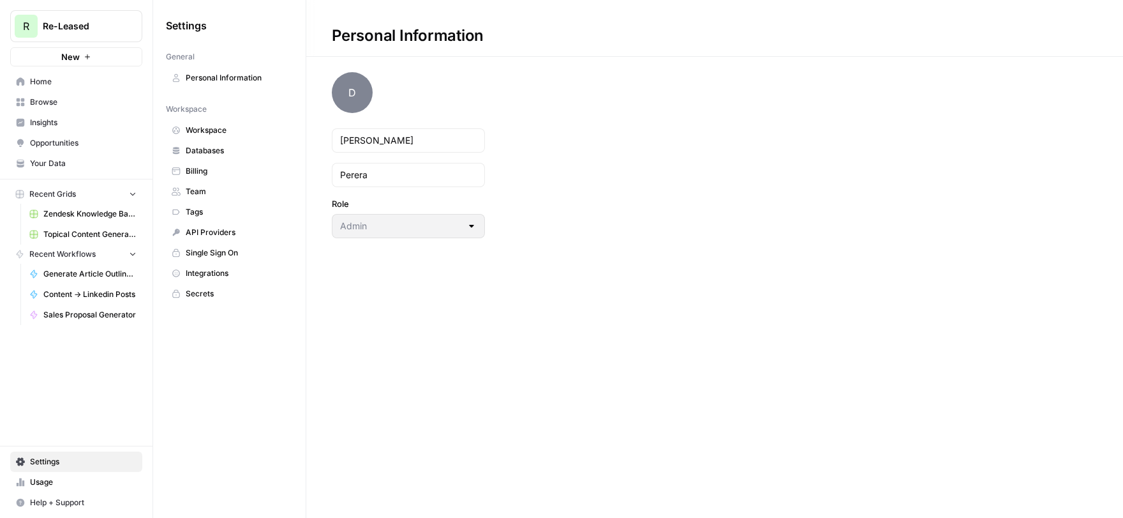
click at [226, 169] on span "Billing" at bounding box center [236, 170] width 101 height 11
